Goal: Task Accomplishment & Management: Complete application form

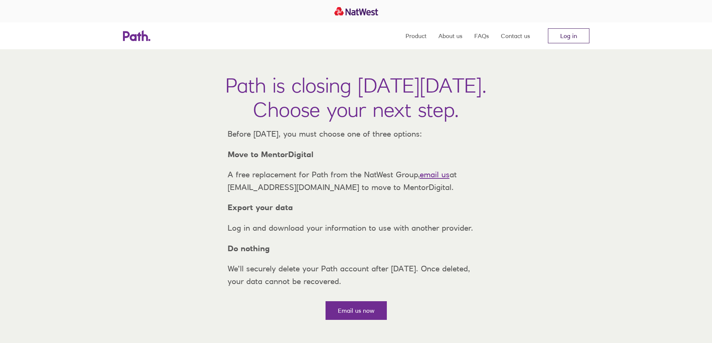
click at [574, 35] on link "Log in" at bounding box center [568, 35] width 41 height 15
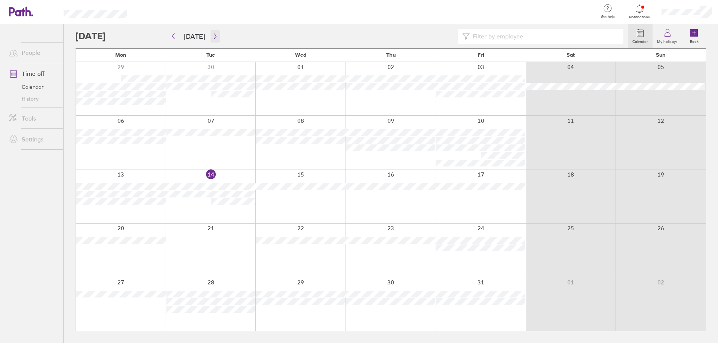
click at [211, 39] on button "button" at bounding box center [214, 36] width 9 height 12
click at [216, 32] on button "button" at bounding box center [214, 36] width 9 height 12
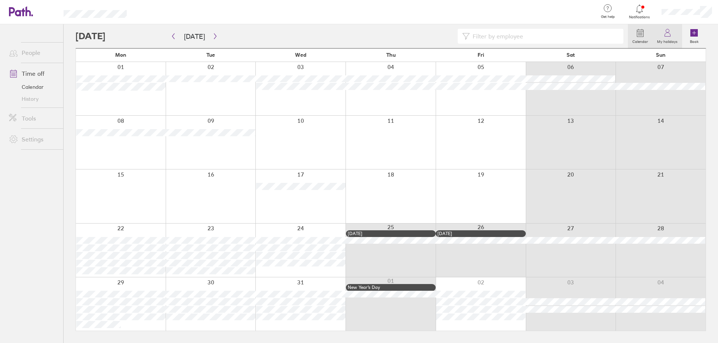
click at [666, 33] on icon at bounding box center [667, 35] width 6 height 4
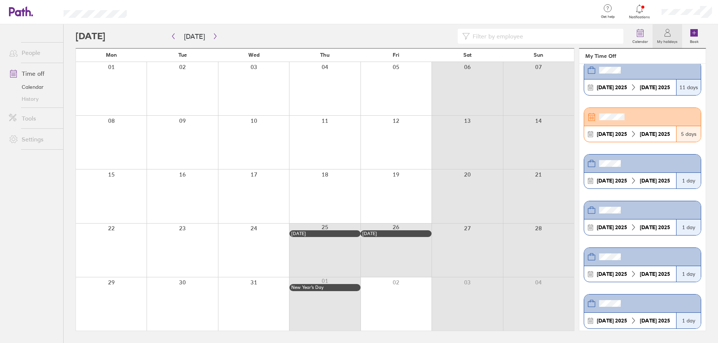
scroll to position [336, 0]
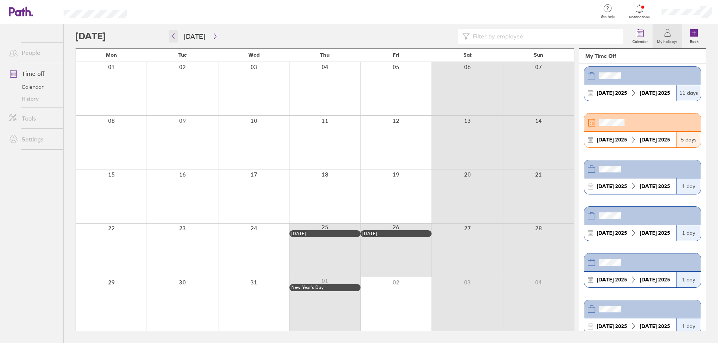
click at [172, 31] on button "button" at bounding box center [173, 36] width 9 height 12
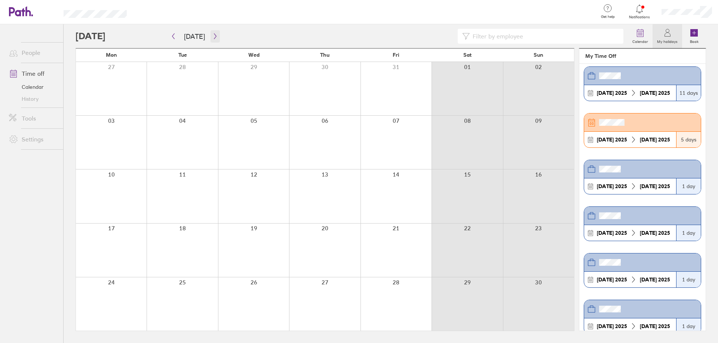
click at [215, 36] on icon "button" at bounding box center [215, 36] width 6 height 6
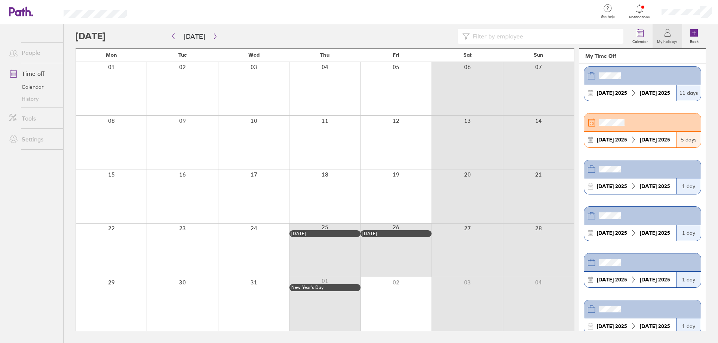
click at [664, 30] on icon at bounding box center [667, 32] width 9 height 9
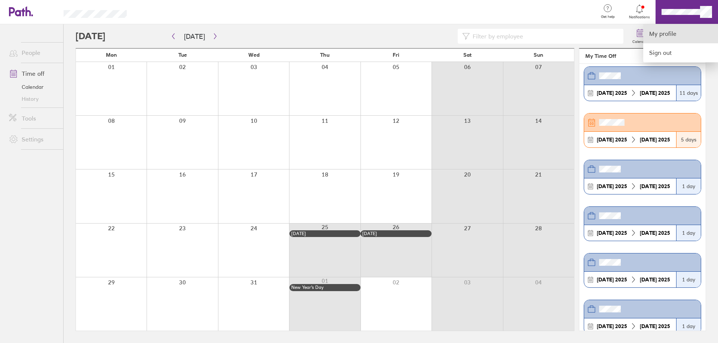
click at [675, 35] on link "My profile" at bounding box center [680, 33] width 75 height 19
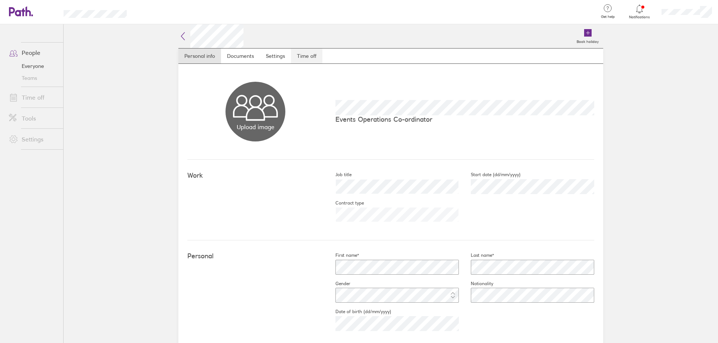
click at [303, 52] on link "Time off" at bounding box center [306, 56] width 31 height 15
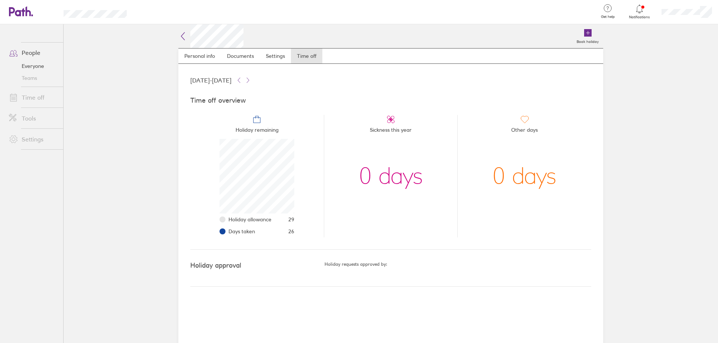
scroll to position [75, 75]
click at [288, 213] on div "Holiday allowance 29 Days taken 26" at bounding box center [256, 188] width 75 height 99
click at [292, 218] on span "29" at bounding box center [291, 220] width 6 height 6
drag, startPoint x: 196, startPoint y: 81, endPoint x: 235, endPoint y: 80, distance: 38.9
click at [231, 80] on span "[DATE] - [DATE]" at bounding box center [210, 80] width 41 height 7
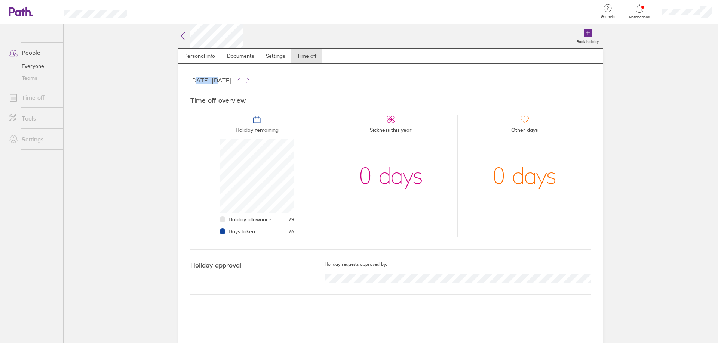
click at [231, 80] on span "[DATE] - [DATE]" at bounding box center [210, 80] width 41 height 7
drag, startPoint x: 293, startPoint y: 221, endPoint x: 283, endPoint y: 221, distance: 10.1
click at [283, 221] on li "Holiday allowance 29" at bounding box center [261, 220] width 66 height 12
click at [284, 222] on li "Holiday allowance 29" at bounding box center [261, 220] width 66 height 12
click at [30, 94] on link "Time off" at bounding box center [33, 97] width 60 height 15
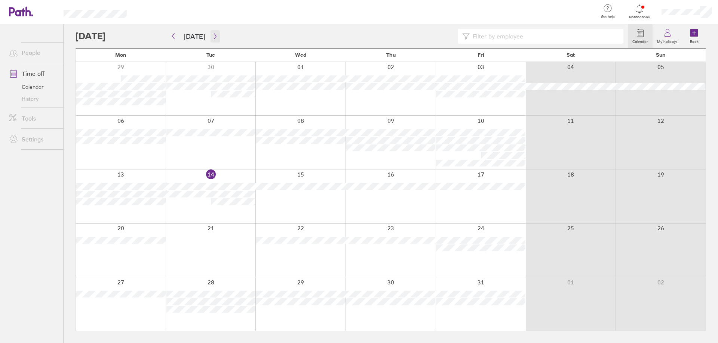
click at [212, 35] on icon "button" at bounding box center [215, 36] width 6 height 6
click at [215, 36] on icon "button" at bounding box center [215, 36] width 6 height 6
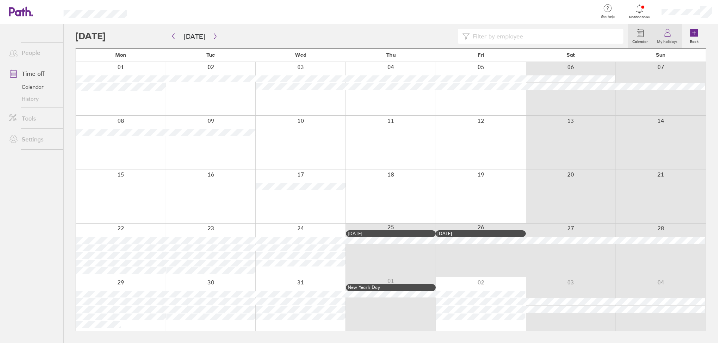
click at [671, 28] on icon at bounding box center [667, 32] width 9 height 9
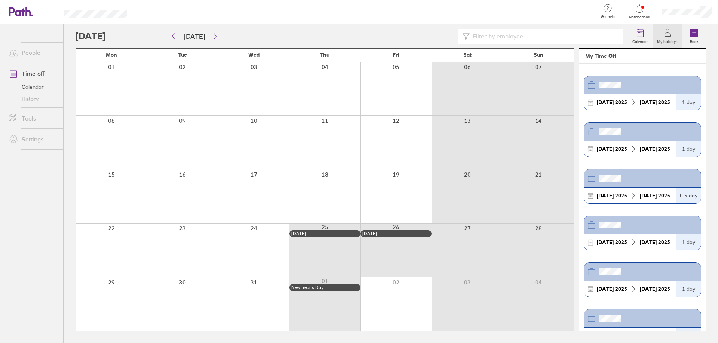
click at [668, 34] on icon at bounding box center [667, 32] width 9 height 9
click at [212, 33] on icon "button" at bounding box center [215, 36] width 6 height 6
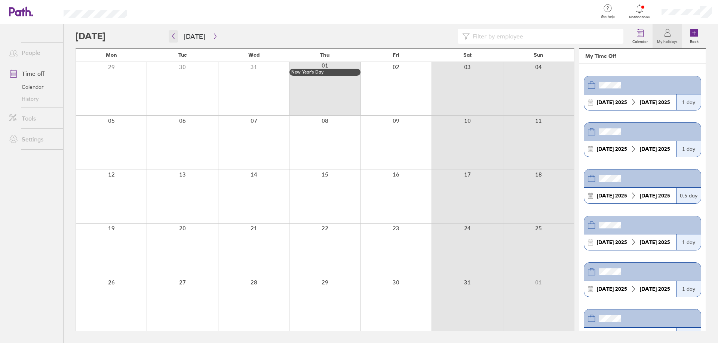
click at [174, 34] on icon "button" at bounding box center [173, 37] width 2 height 6
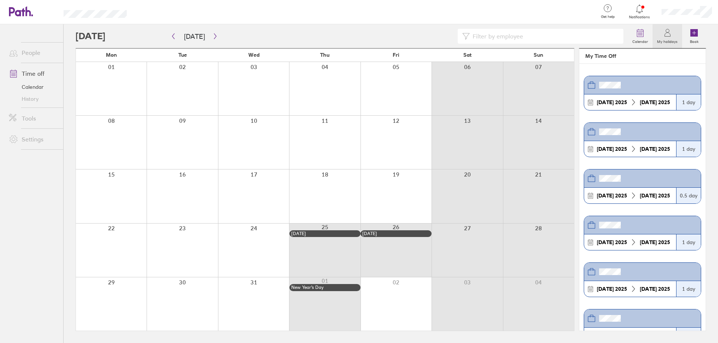
click at [668, 36] on icon at bounding box center [667, 32] width 9 height 9
click at [112, 243] on div at bounding box center [111, 250] width 71 height 53
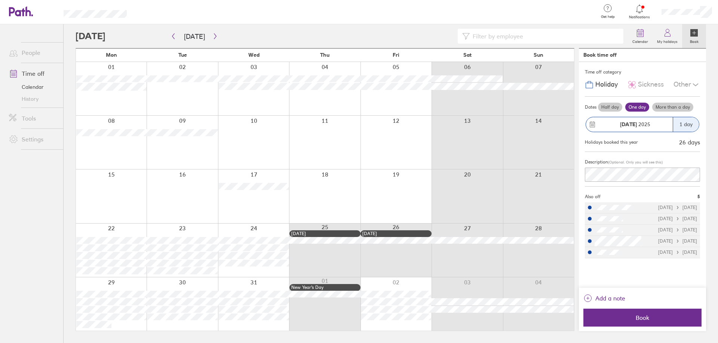
click at [670, 105] on label "More than a day" at bounding box center [672, 107] width 41 height 9
click at [0, 0] on input "More than a day" at bounding box center [0, 0] width 0 height 0
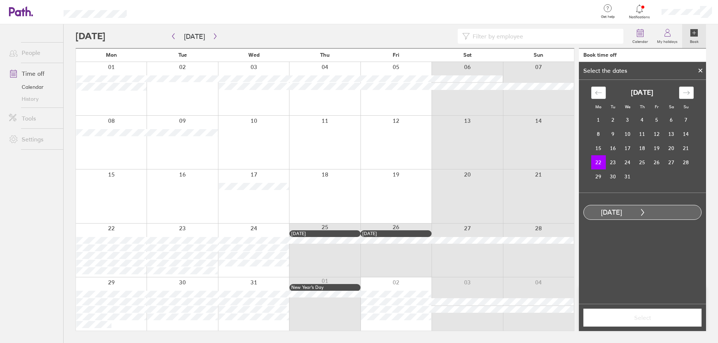
click at [119, 232] on div at bounding box center [111, 250] width 71 height 53
click at [601, 161] on td "22" at bounding box center [598, 162] width 15 height 14
click at [626, 161] on td "24" at bounding box center [627, 162] width 15 height 14
click at [650, 318] on span "Select" at bounding box center [642, 318] width 108 height 7
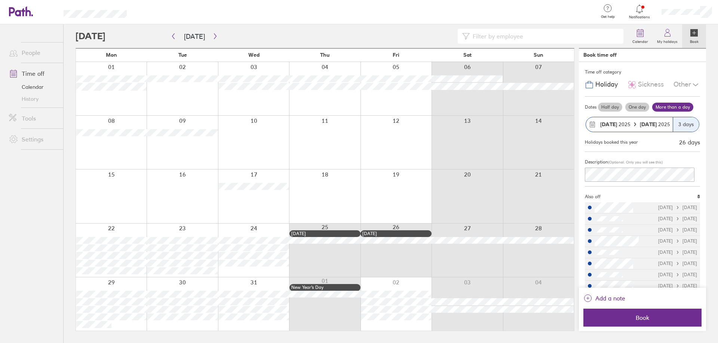
click at [115, 37] on div at bounding box center [351, 36] width 552 height 15
click at [126, 233] on div at bounding box center [111, 250] width 71 height 53
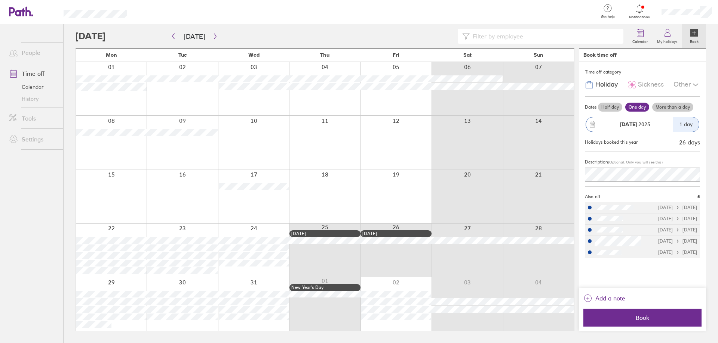
click at [634, 110] on label "One day" at bounding box center [637, 107] width 24 height 9
click at [0, 0] on input "One day" at bounding box center [0, 0] width 0 height 0
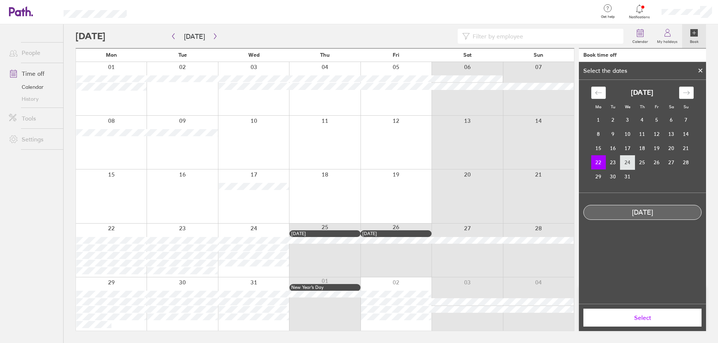
click at [628, 158] on td "24" at bounding box center [627, 162] width 15 height 14
click at [598, 167] on td "22" at bounding box center [598, 162] width 15 height 14
click at [626, 166] on td "24" at bounding box center [627, 162] width 15 height 14
drag, startPoint x: 598, startPoint y: 163, endPoint x: 602, endPoint y: 164, distance: 4.6
click at [598, 164] on td "22" at bounding box center [598, 162] width 15 height 14
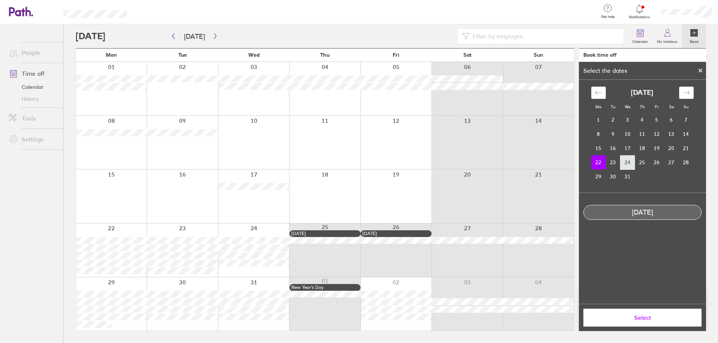
drag, startPoint x: 599, startPoint y: 163, endPoint x: 628, endPoint y: 163, distance: 29.2
click at [628, 163] on tr "22 23 24 25 26 27 28" at bounding box center [642, 162] width 102 height 14
click at [628, 164] on td "24" at bounding box center [627, 162] width 15 height 14
click at [599, 91] on icon "Move backward to switch to the previous month." at bounding box center [598, 92] width 7 height 7
click at [699, 69] on icon at bounding box center [700, 70] width 3 height 3
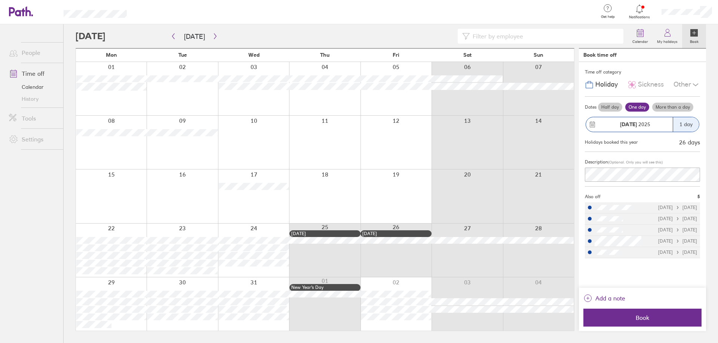
click at [671, 107] on label "More than a day" at bounding box center [672, 107] width 41 height 9
click at [0, 0] on input "More than a day" at bounding box center [0, 0] width 0 height 0
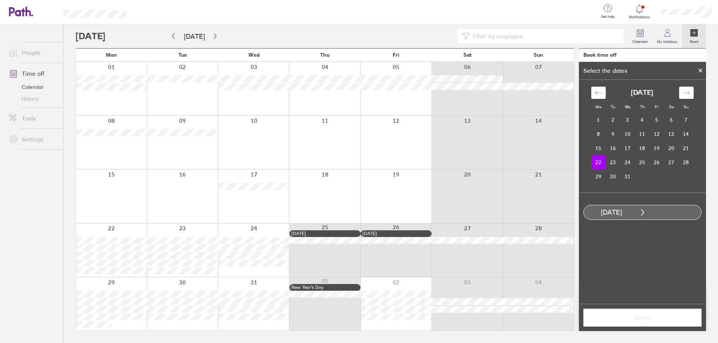
click at [600, 160] on td "22" at bounding box center [598, 162] width 15 height 14
click at [632, 162] on td "24" at bounding box center [627, 162] width 15 height 14
click at [648, 318] on span "Select" at bounding box center [642, 318] width 108 height 7
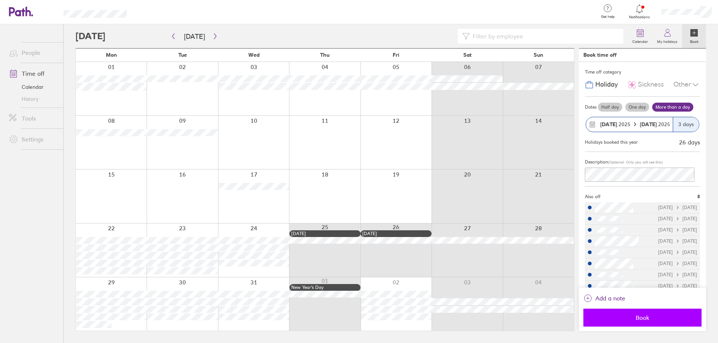
click at [675, 320] on span "Book" at bounding box center [642, 318] width 108 height 7
